Goal: Contribute content

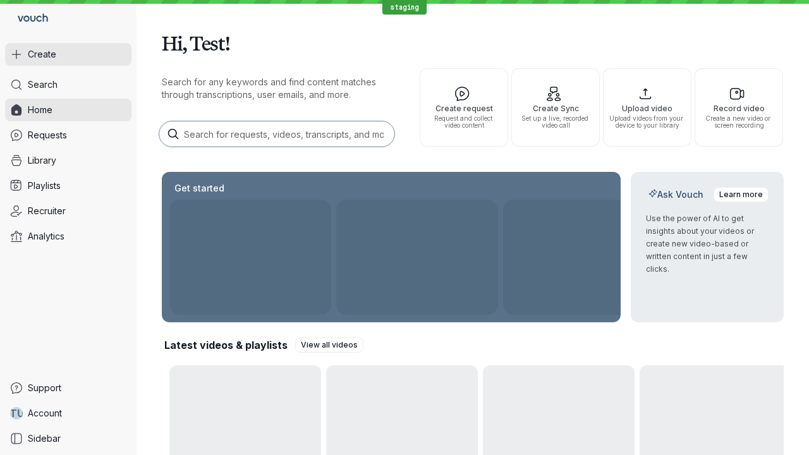
click at [68, 54] on button "Create" at bounding box center [68, 54] width 126 height 23
